Goal: Register for event/course

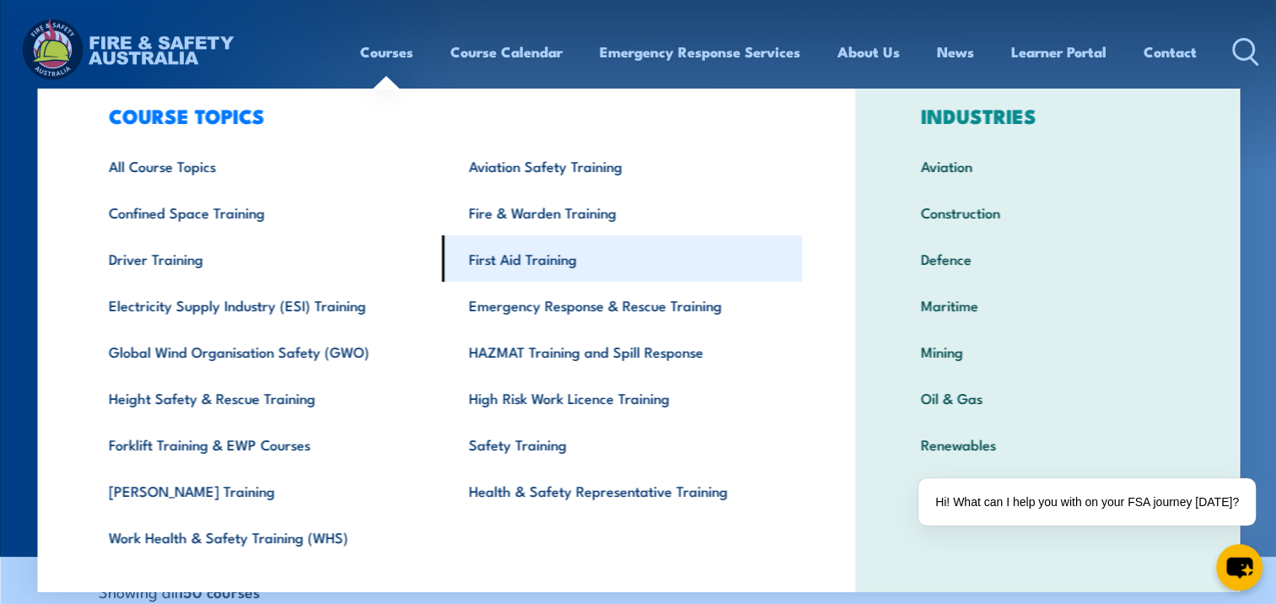
scroll to position [71, 0]
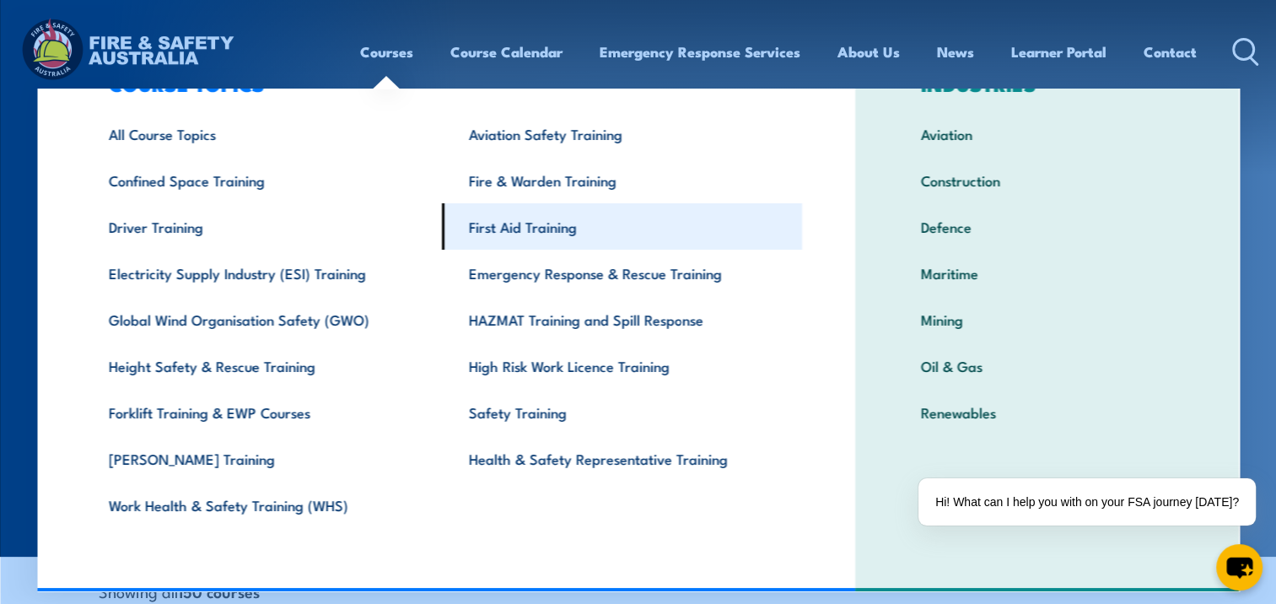
click at [499, 223] on link "First Aid Training" at bounding box center [622, 226] width 360 height 46
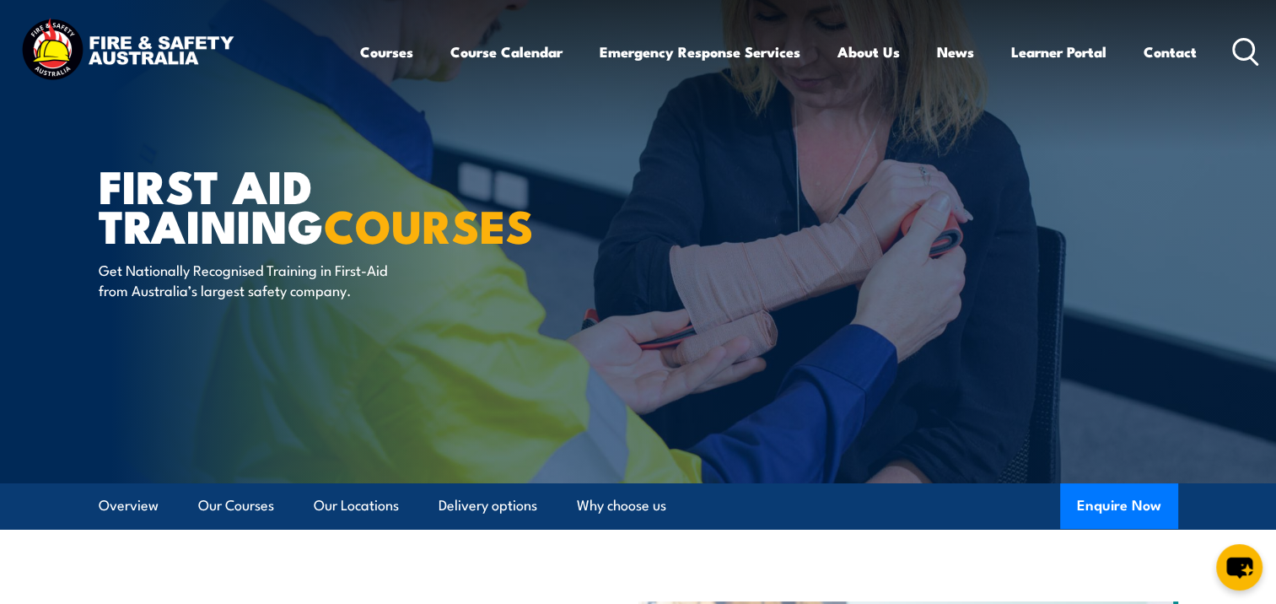
click at [1252, 52] on circle at bounding box center [1244, 49] width 20 height 20
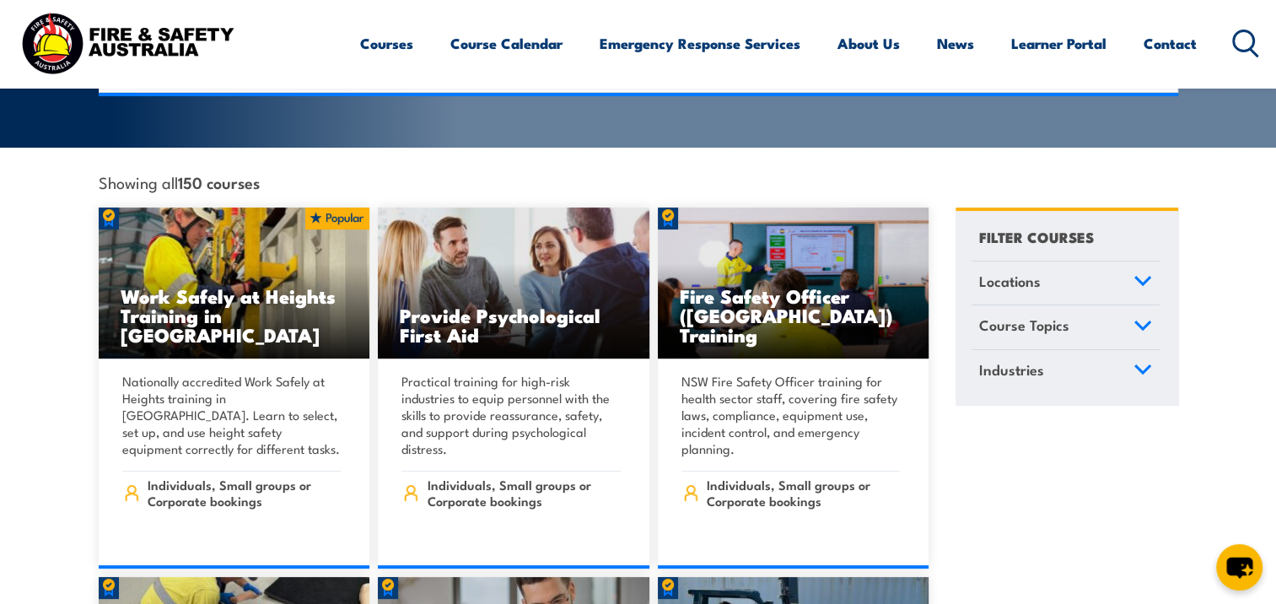
scroll to position [202, 0]
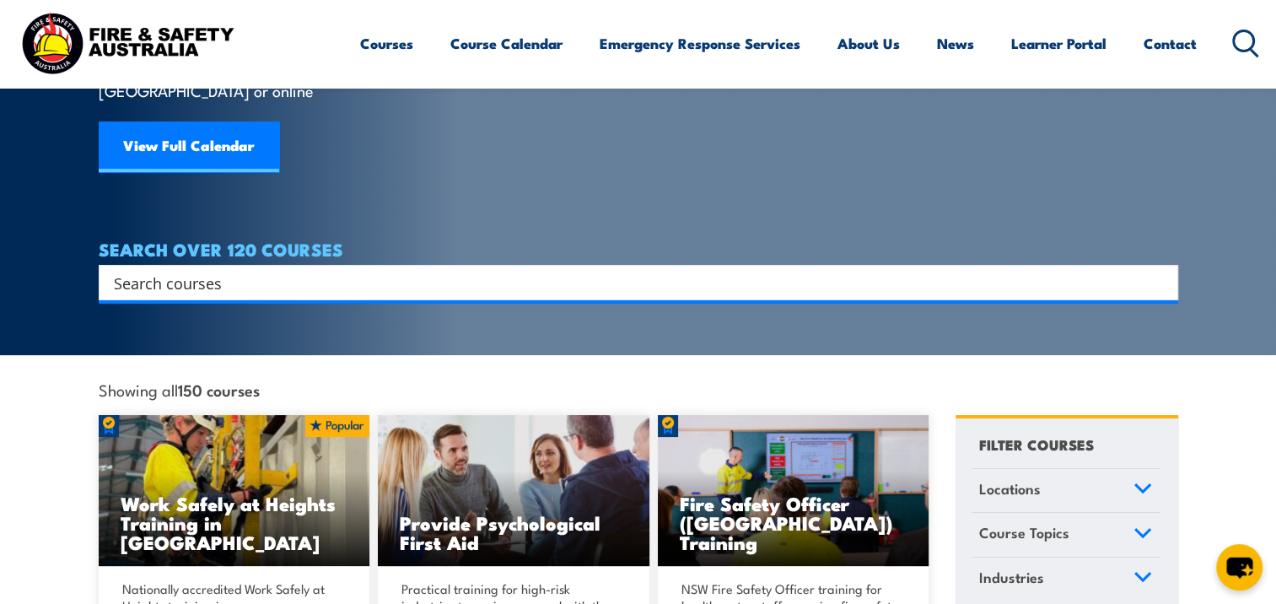
click at [446, 270] on input "Search input" at bounding box center [627, 282] width 1027 height 25
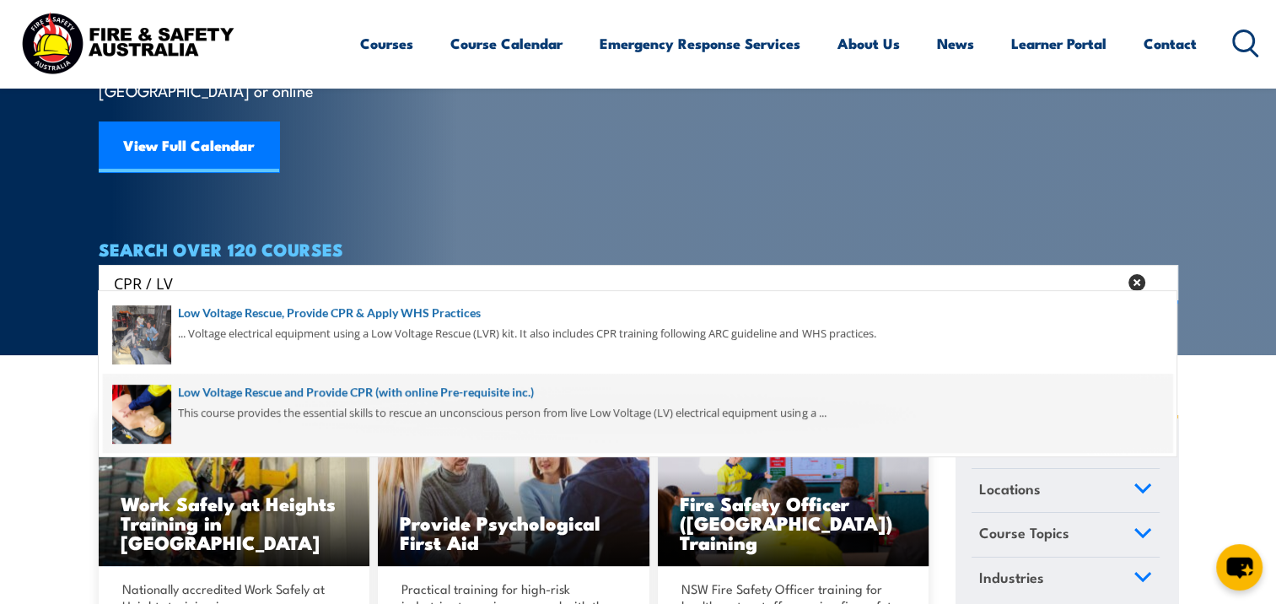
type input "CPR / LV"
click at [401, 389] on span at bounding box center [637, 413] width 1069 height 79
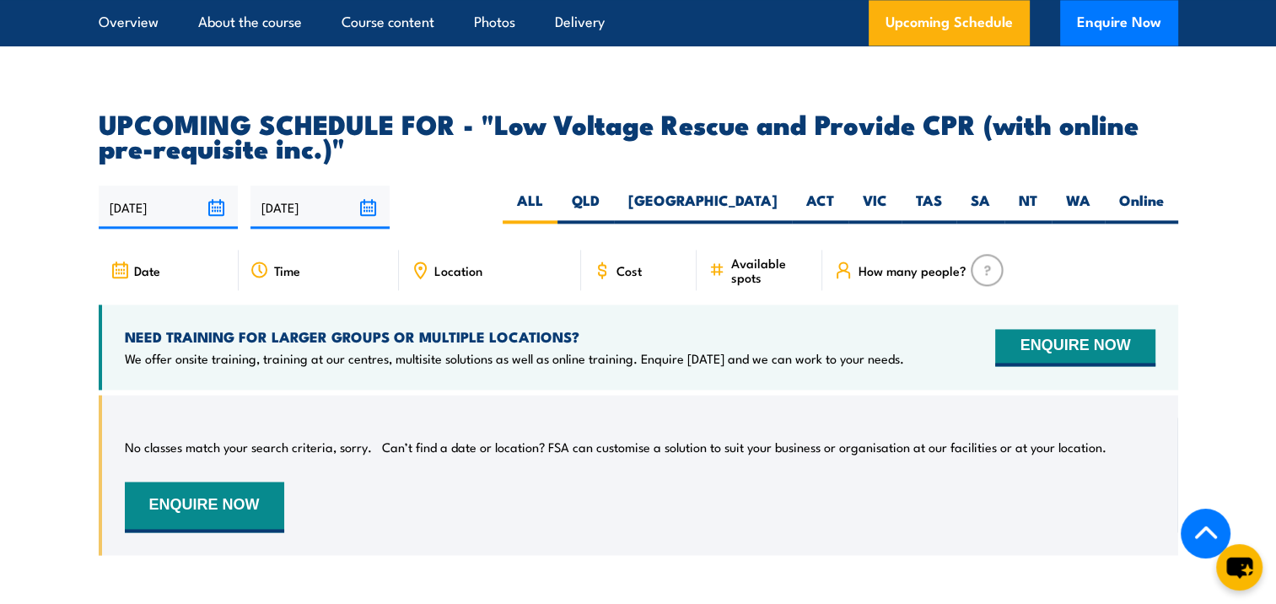
scroll to position [2277, 0]
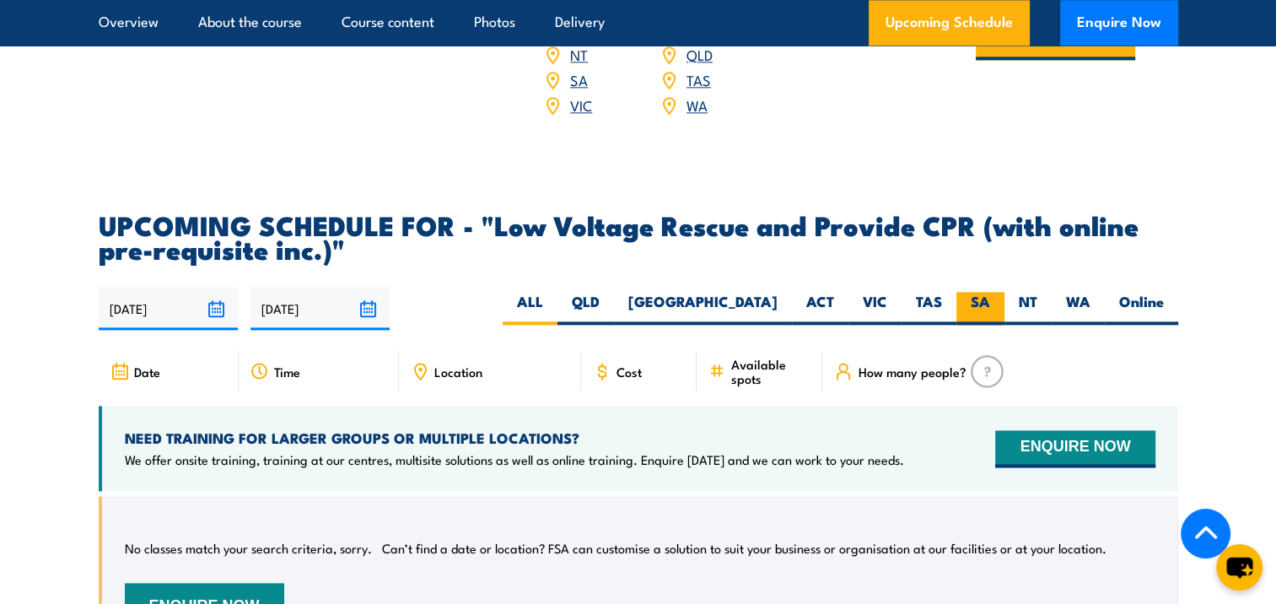
click at [985, 292] on label "SA" at bounding box center [980, 308] width 48 height 33
click at [990, 292] on input "SA" at bounding box center [995, 297] width 11 height 11
radio input "true"
